Goal: Check status: Check status

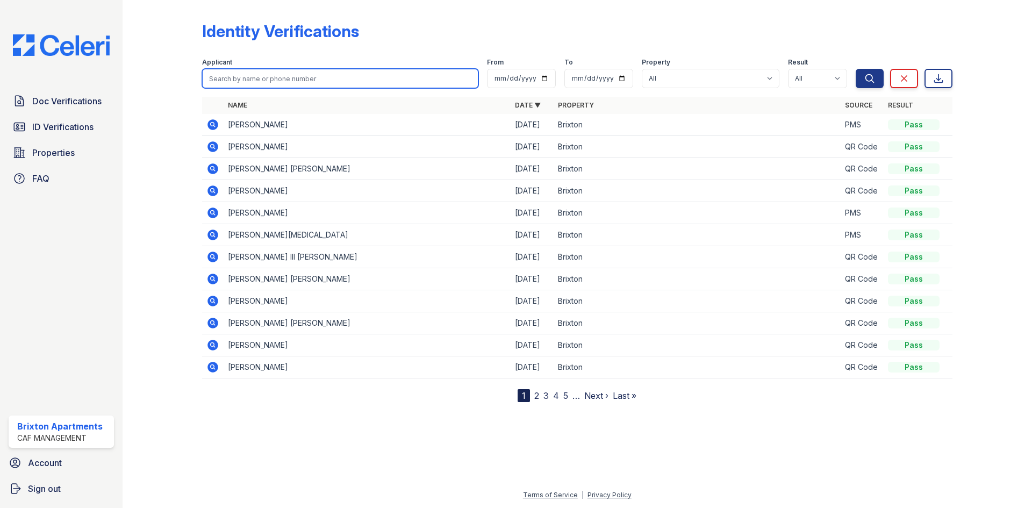
drag, startPoint x: 236, startPoint y: 73, endPoint x: 237, endPoint y: 80, distance: 7.0
click at [236, 73] on input "search" at bounding box center [340, 78] width 276 height 19
type input "green"
click at [856, 69] on button "Search" at bounding box center [870, 78] width 28 height 19
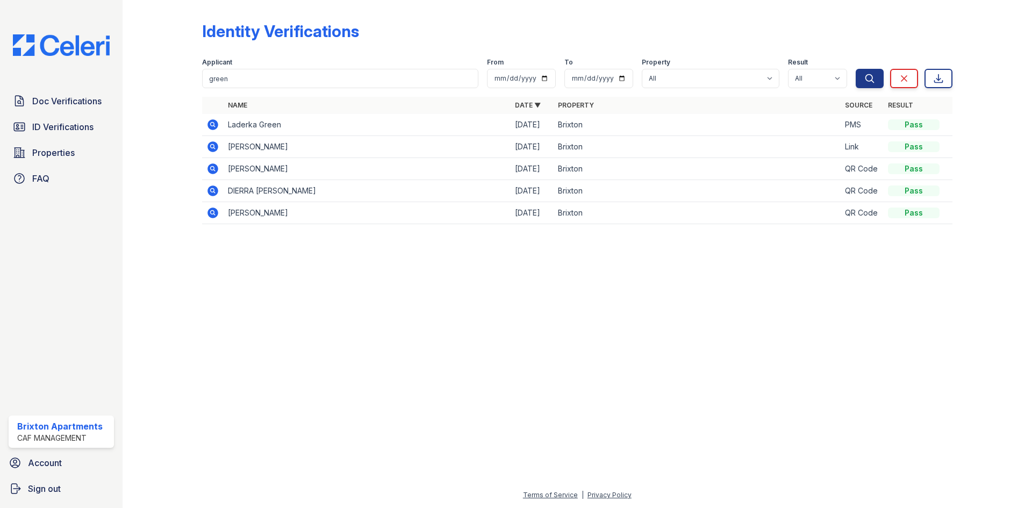
click at [215, 149] on icon at bounding box center [212, 146] width 13 height 13
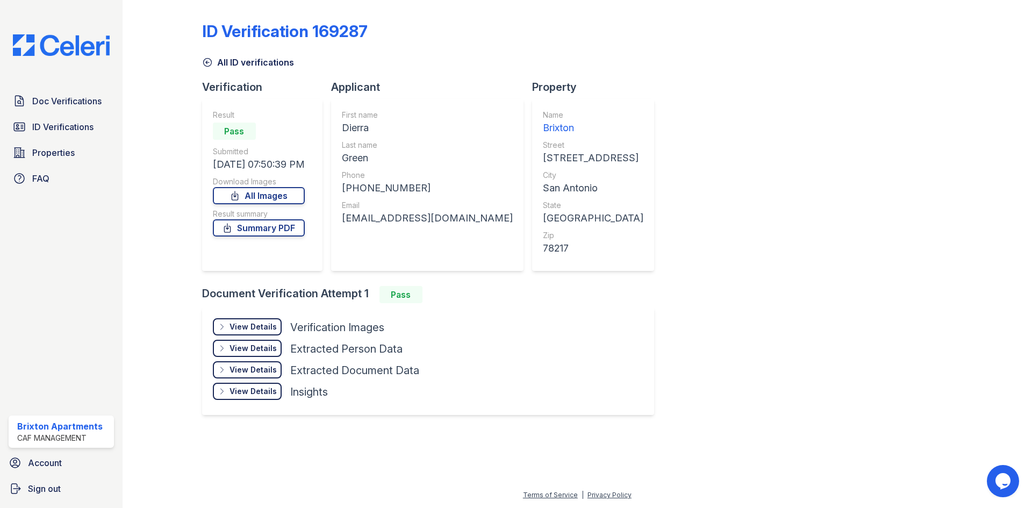
click at [254, 329] on div "View Details" at bounding box center [253, 326] width 47 height 11
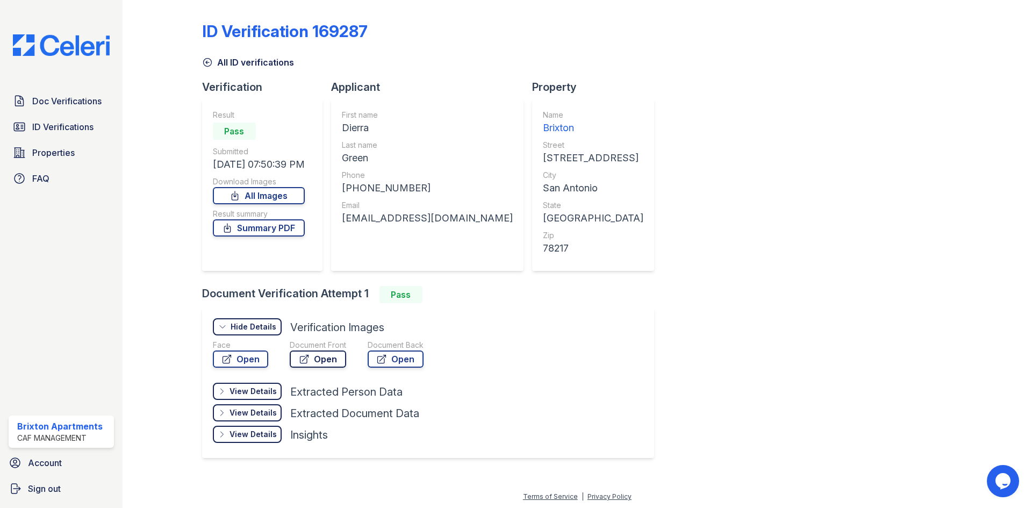
click at [322, 367] on link "Open" at bounding box center [318, 358] width 56 height 17
